Goal: Transaction & Acquisition: Purchase product/service

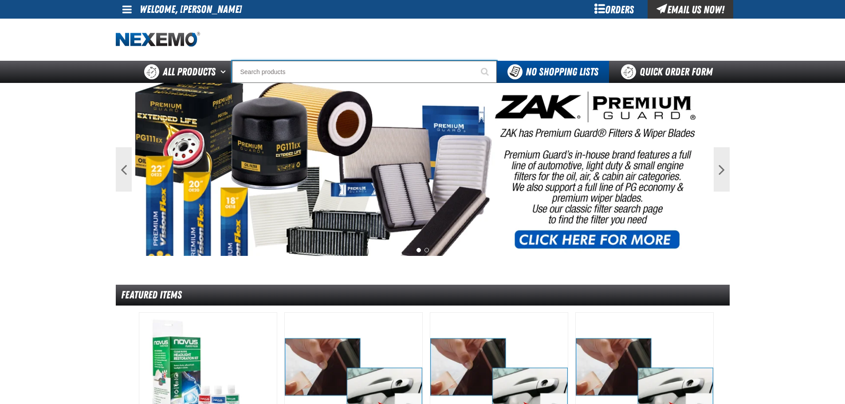
click at [412, 68] on input "Search" at bounding box center [364, 72] width 265 height 22
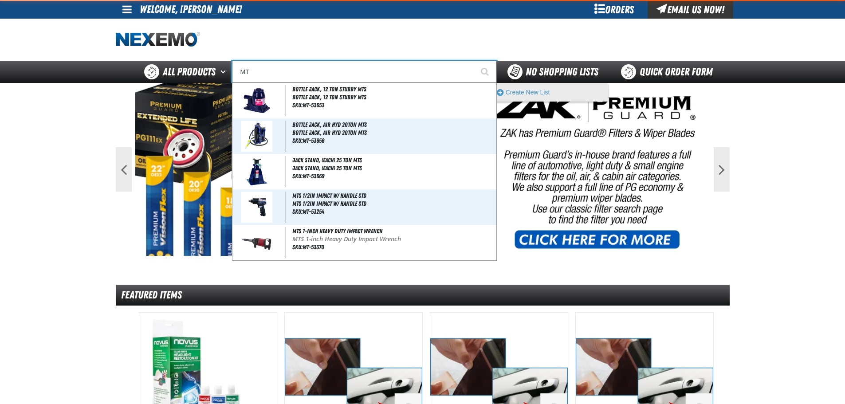
type input "MT1"
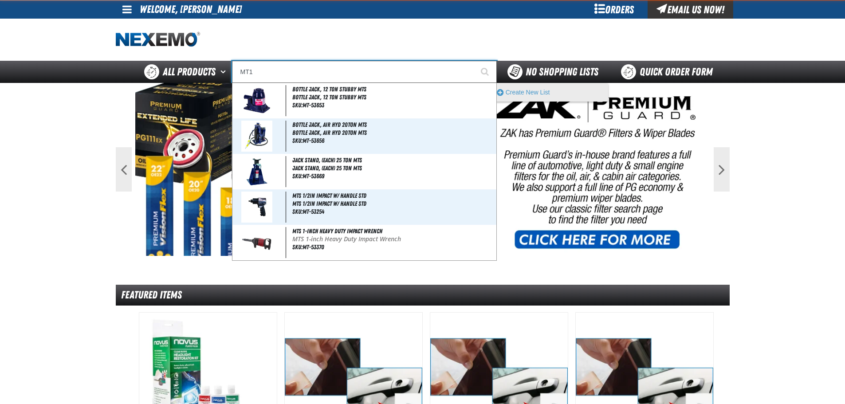
type input "MT1580 Non Contact Laser Temperature Gun w/Laser Pointer"
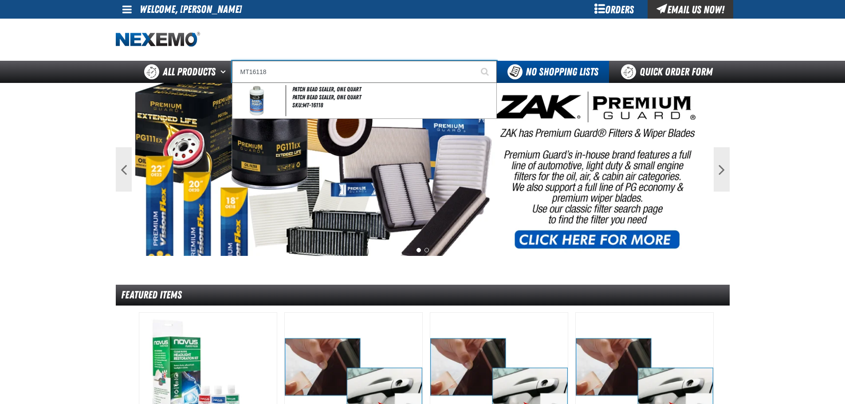
click at [383, 76] on input "MT16118" at bounding box center [364, 72] width 265 height 22
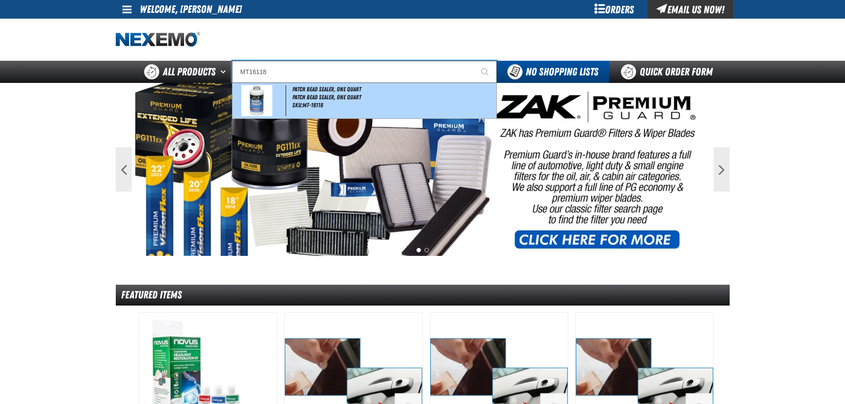
click at [379, 86] on div "Patch Bead Sealer, One Quart Patch Bead Sealer, One Quart SKU:MT-16118" at bounding box center [364, 100] width 264 height 35
type input "Patch Bead Sealer, One Quart"
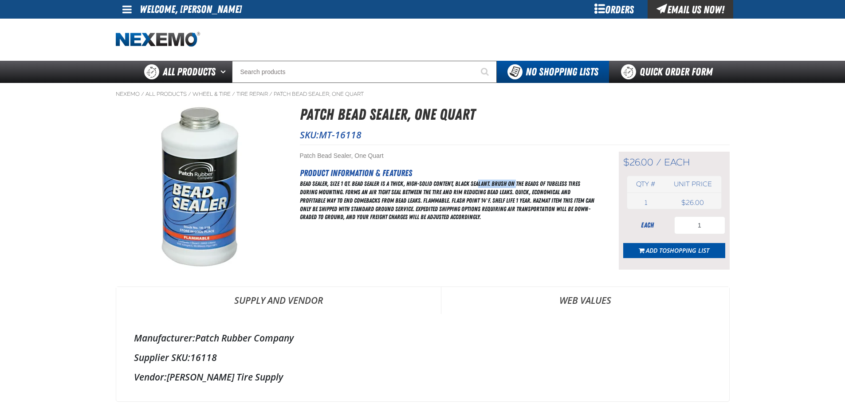
drag, startPoint x: 478, startPoint y: 181, endPoint x: 502, endPoint y: 184, distance: 24.1
click at [516, 182] on div "Bead Sealer, Size 1 Qt. Bead Sealer is a thick, high-solid content, black seala…" at bounding box center [448, 201] width 297 height 42
drag, startPoint x: 403, startPoint y: 196, endPoint x: 374, endPoint y: 199, distance: 28.5
click at [402, 196] on div "Bead Sealer, Size 1 Qt. Bead Sealer is a thick, high-solid content, black seala…" at bounding box center [448, 201] width 297 height 42
click at [357, 195] on div "Bead Sealer, Size 1 Qt. Bead Sealer is a thick, high-solid content, black seala…" at bounding box center [448, 201] width 297 height 42
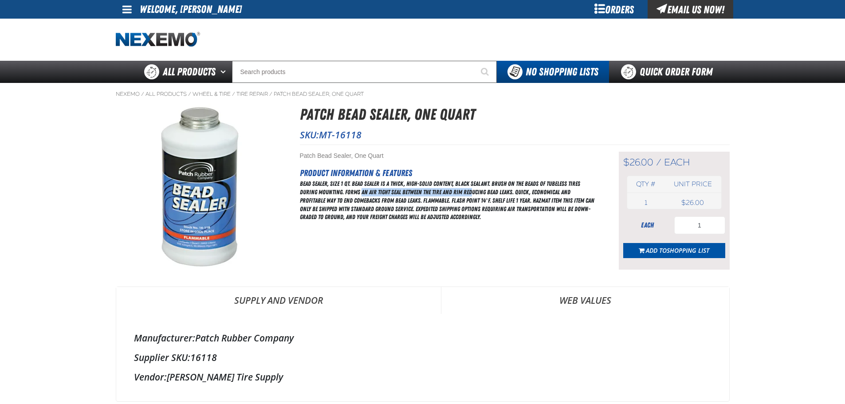
drag, startPoint x: 362, startPoint y: 191, endPoint x: 535, endPoint y: 196, distance: 173.4
click at [497, 191] on div "Bead Sealer, Size 1 Qt. Bead Sealer is a thick, high-solid content, black seala…" at bounding box center [448, 201] width 297 height 42
click at [536, 197] on div "Bead Sealer, Size 1 Qt. Bead Sealer is a thick, high-solid content, black seala…" at bounding box center [448, 201] width 297 height 42
drag, startPoint x: 705, startPoint y: 228, endPoint x: 677, endPoint y: 227, distance: 28.4
click at [677, 227] on input "1" at bounding box center [699, 225] width 51 height 18
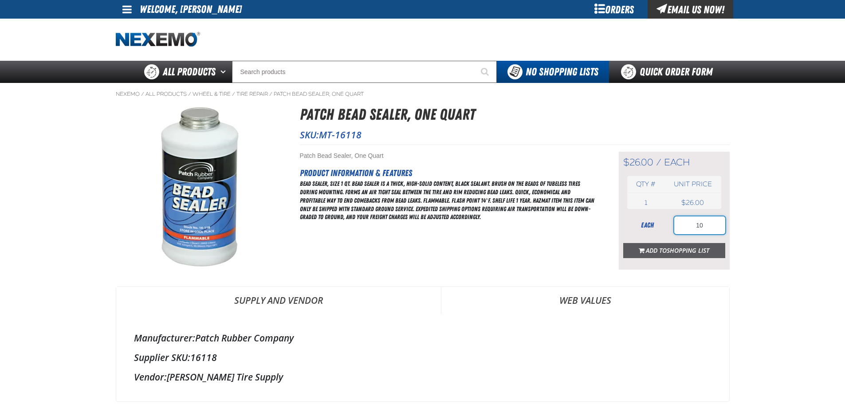
type input "10"
click at [703, 253] on span "Shopping List" at bounding box center [687, 250] width 43 height 8
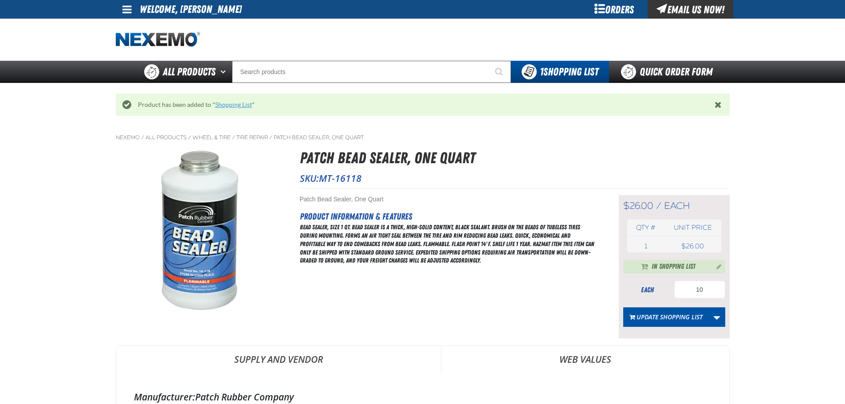
click at [215, 104] on link "Shopping List" at bounding box center [233, 104] width 37 height 7
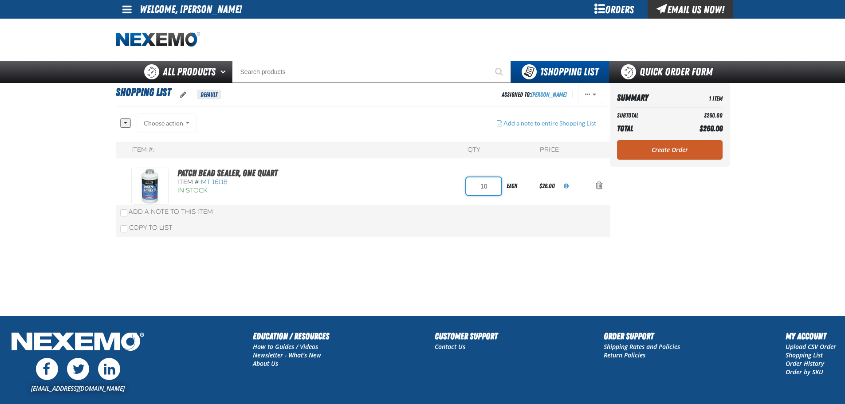
drag, startPoint x: 499, startPoint y: 180, endPoint x: 485, endPoint y: 182, distance: 14.3
click at [485, 182] on input "10" at bounding box center [483, 186] width 35 height 18
type input "1"
type input "5"
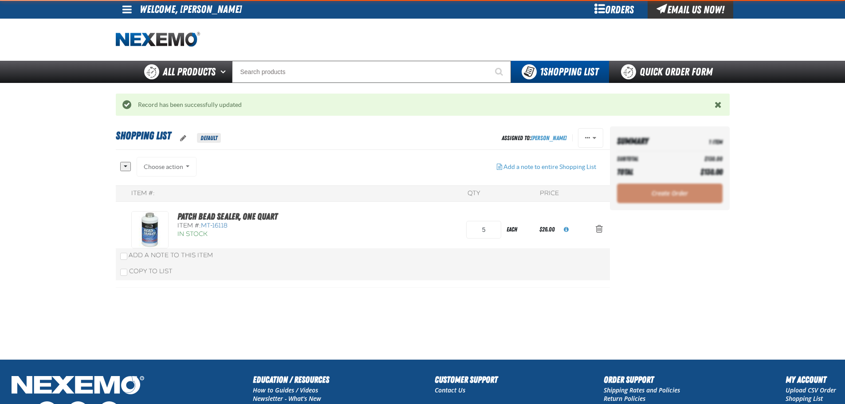
click at [681, 198] on div "Create Order" at bounding box center [670, 194] width 106 height 20
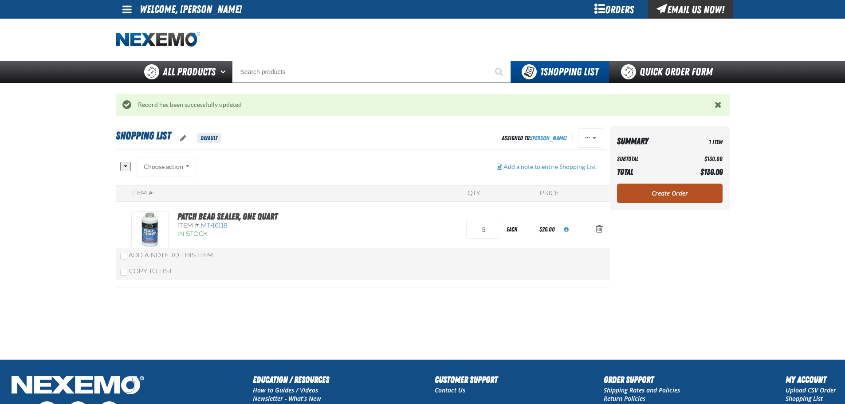
click at [642, 186] on link "Create Order" at bounding box center [670, 194] width 106 height 20
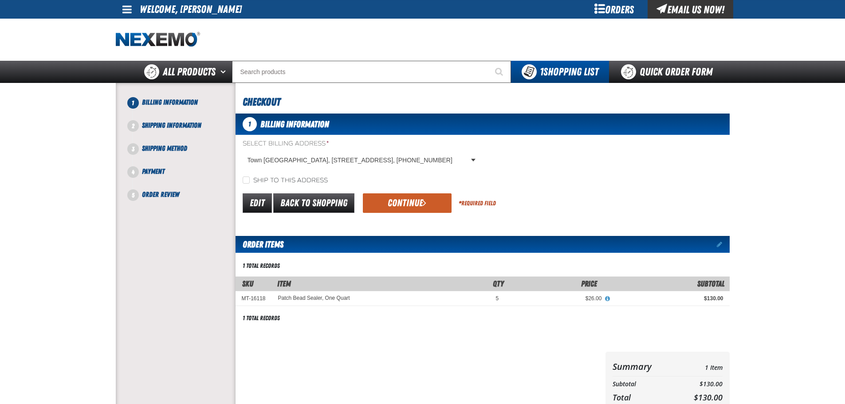
click at [327, 178] on div "Ship to this address" at bounding box center [482, 180] width 494 height 9
drag, startPoint x: 312, startPoint y: 179, endPoint x: 317, endPoint y: 180, distance: 5.8
click at [312, 179] on label "Ship to this address" at bounding box center [285, 180] width 85 height 8
click at [250, 179] on input "Ship to this address" at bounding box center [246, 179] width 7 height 7
checkbox input "true"
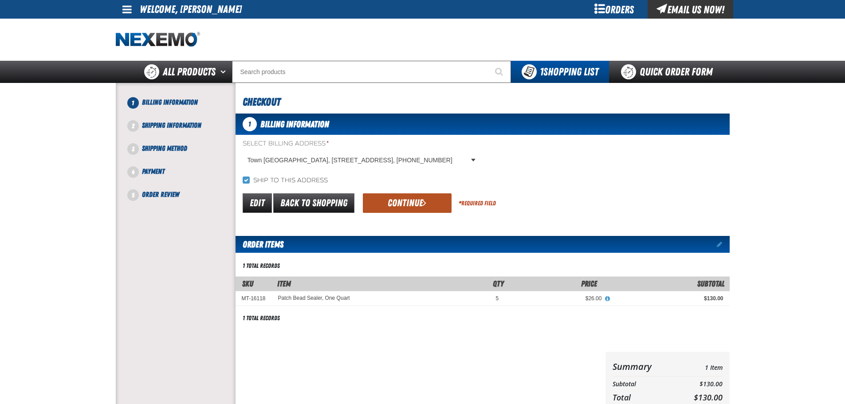
click at [385, 197] on button "Continue" at bounding box center [407, 203] width 89 height 20
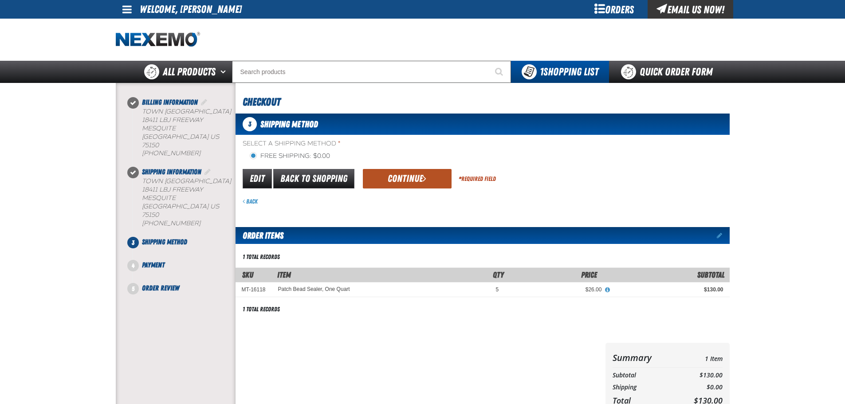
click at [384, 183] on button "Continue" at bounding box center [407, 179] width 89 height 20
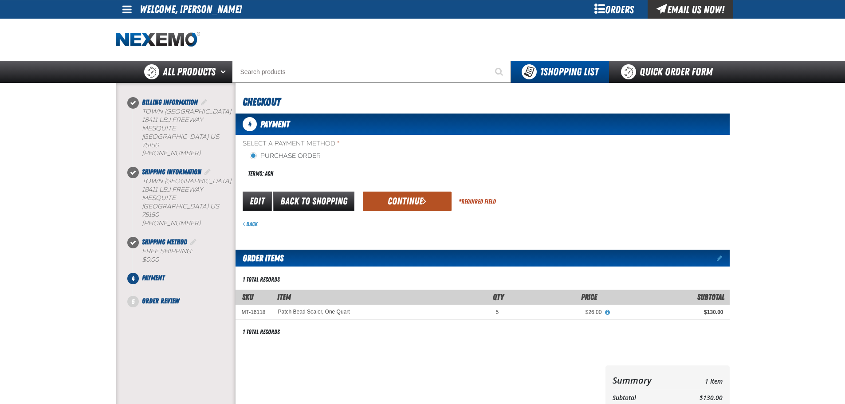
click at [380, 203] on button "Continue" at bounding box center [407, 202] width 89 height 20
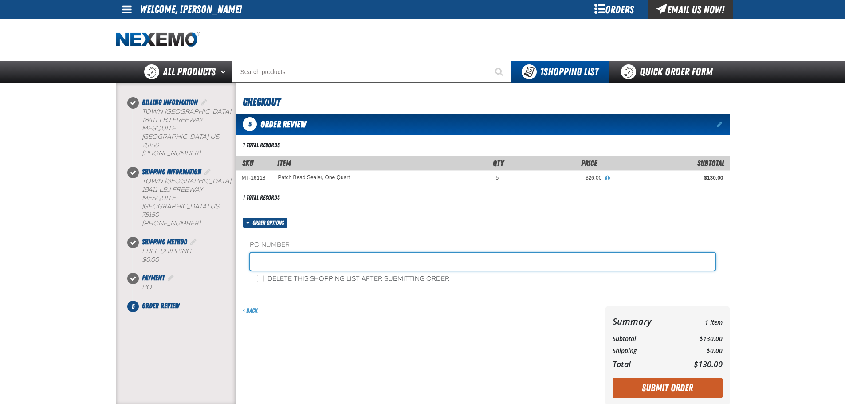
click at [319, 263] on input "text" at bounding box center [483, 262] width 466 height 18
type input "SHOP"
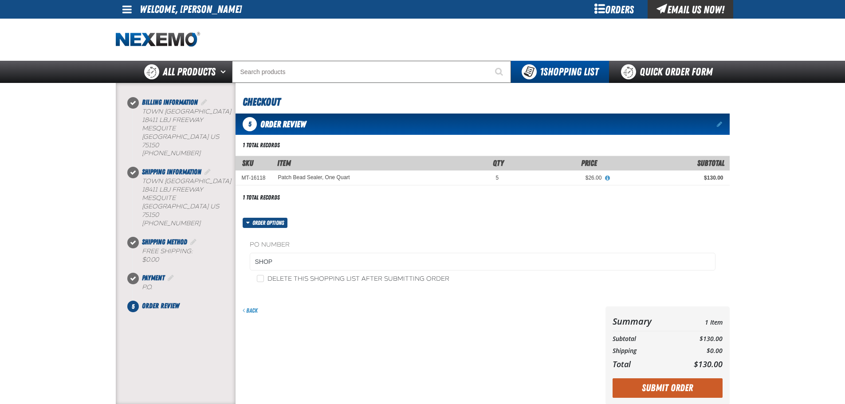
click at [299, 283] on label "Delete this shopping list after submitting order" at bounding box center [353, 279] width 192 height 8
click at [264, 282] on input "Delete this shopping list after submitting order" at bounding box center [260, 278] width 7 height 7
checkbox input "true"
click at [704, 391] on button "Submit Order" at bounding box center [667, 388] width 110 height 20
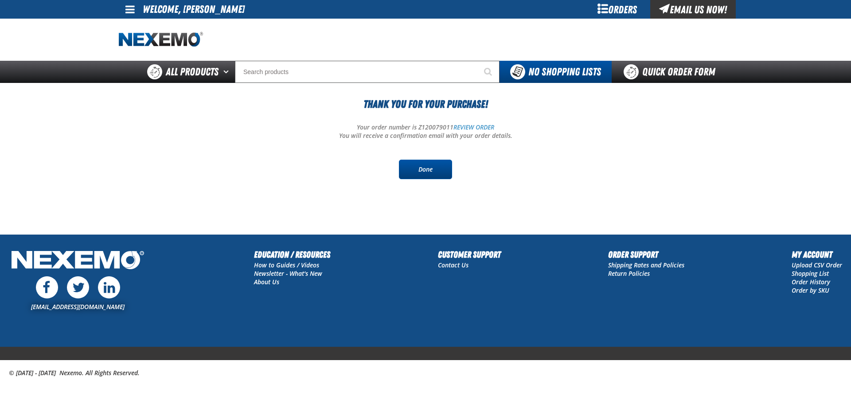
click at [452, 160] on link "Done" at bounding box center [425, 170] width 53 height 20
